Goal: Find contact information: Find contact information

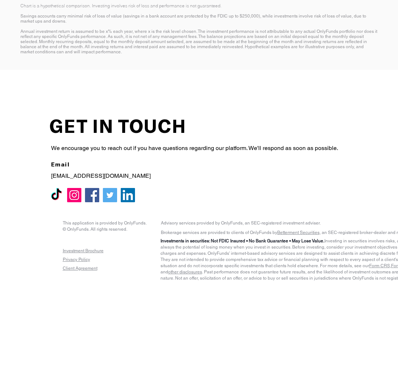
scroll to position [1371, 0]
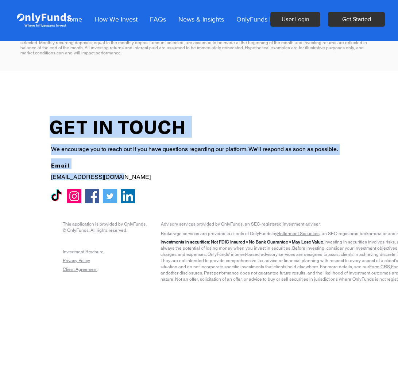
drag, startPoint x: 68, startPoint y: 175, endPoint x: 126, endPoint y: 175, distance: 58.4
click at [124, 174] on div "GET IN TOUCH We encourage you to reach out if you have questions regarding our …" at bounding box center [199, 156] width 358 height 114
click at [127, 175] on p "[EMAIL_ADDRESS][DOMAIN_NAME]" at bounding box center [116, 176] width 131 height 7
drag, startPoint x: 51, startPoint y: 175, endPoint x: 80, endPoint y: 175, distance: 28.9
click at [79, 175] on div "GET IN TOUCH We encourage you to reach out if you have questions regarding our …" at bounding box center [199, 156] width 358 height 114
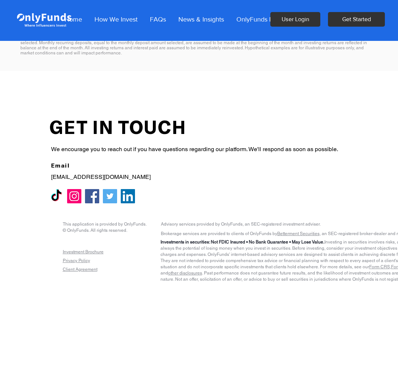
click at [118, 176] on p "[EMAIL_ADDRESS][DOMAIN_NAME]" at bounding box center [116, 176] width 131 height 7
drag, startPoint x: 115, startPoint y: 176, endPoint x: 54, endPoint y: 175, distance: 61.0
click at [51, 175] on p "[EMAIL_ADDRESS][DOMAIN_NAME]" at bounding box center [116, 176] width 131 height 7
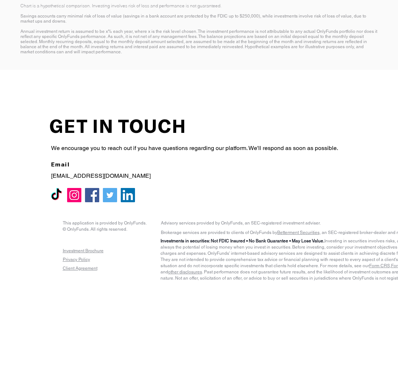
scroll to position [1371, 0]
